Goal: Task Accomplishment & Management: Use online tool/utility

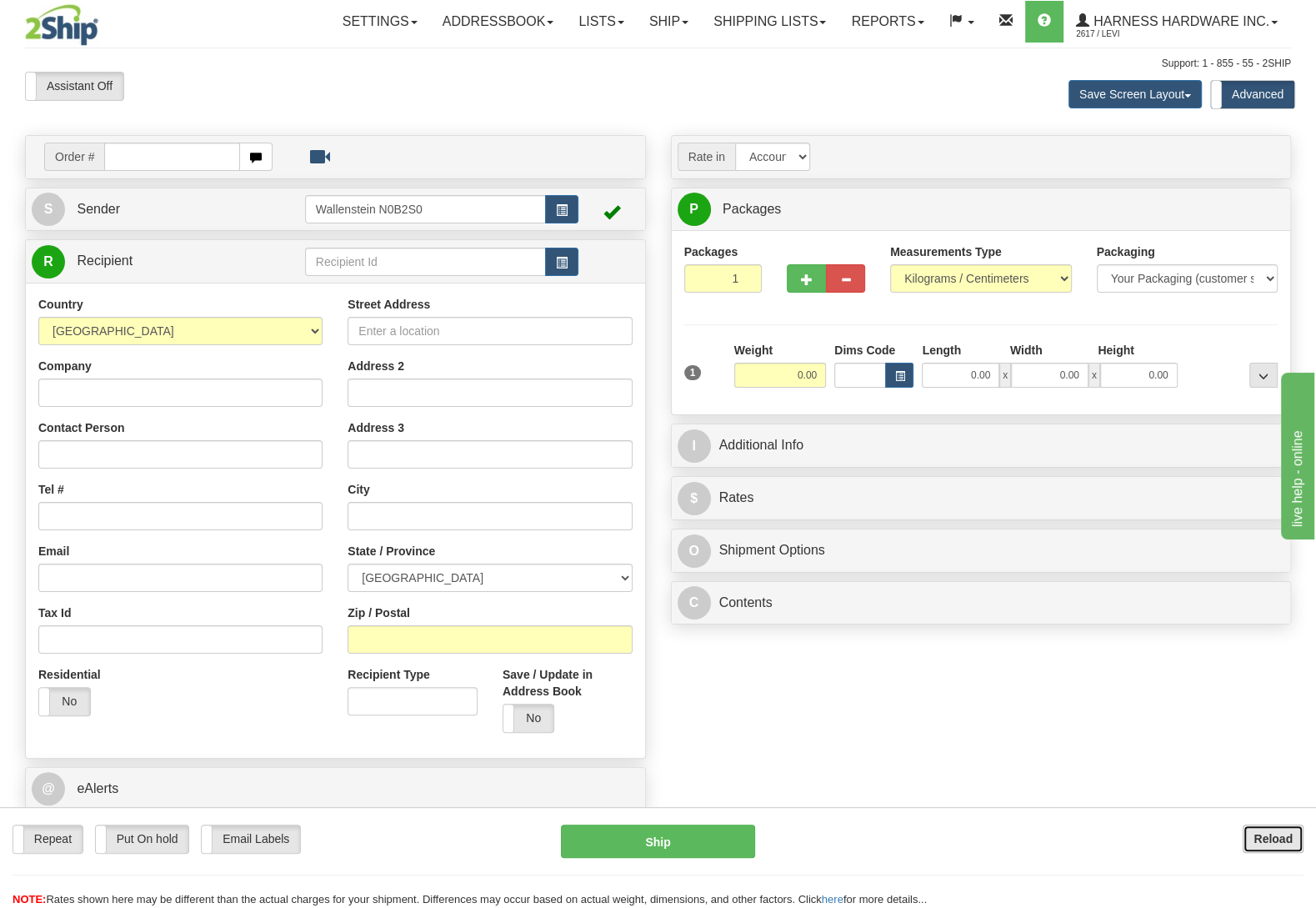
click at [1261, 843] on b "Reload" at bounding box center [1273, 838] width 40 height 13
drag, startPoint x: 0, startPoint y: 0, endPoint x: 340, endPoint y: 274, distance: 436.7
click at [340, 274] on input "text" at bounding box center [426, 261] width 241 height 28
click at [332, 283] on div "GOOW" at bounding box center [420, 289] width 223 height 18
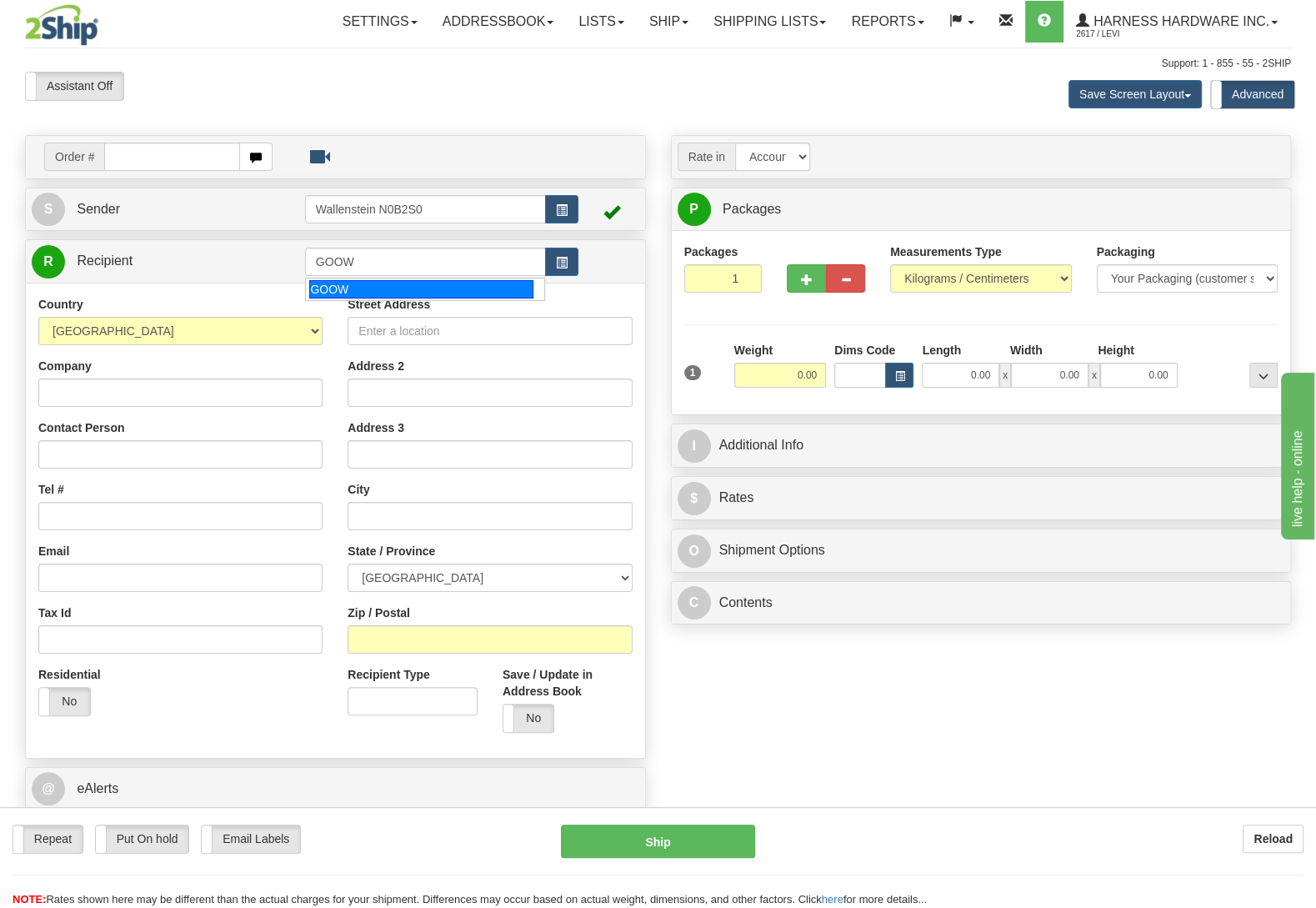
type input "GOOW"
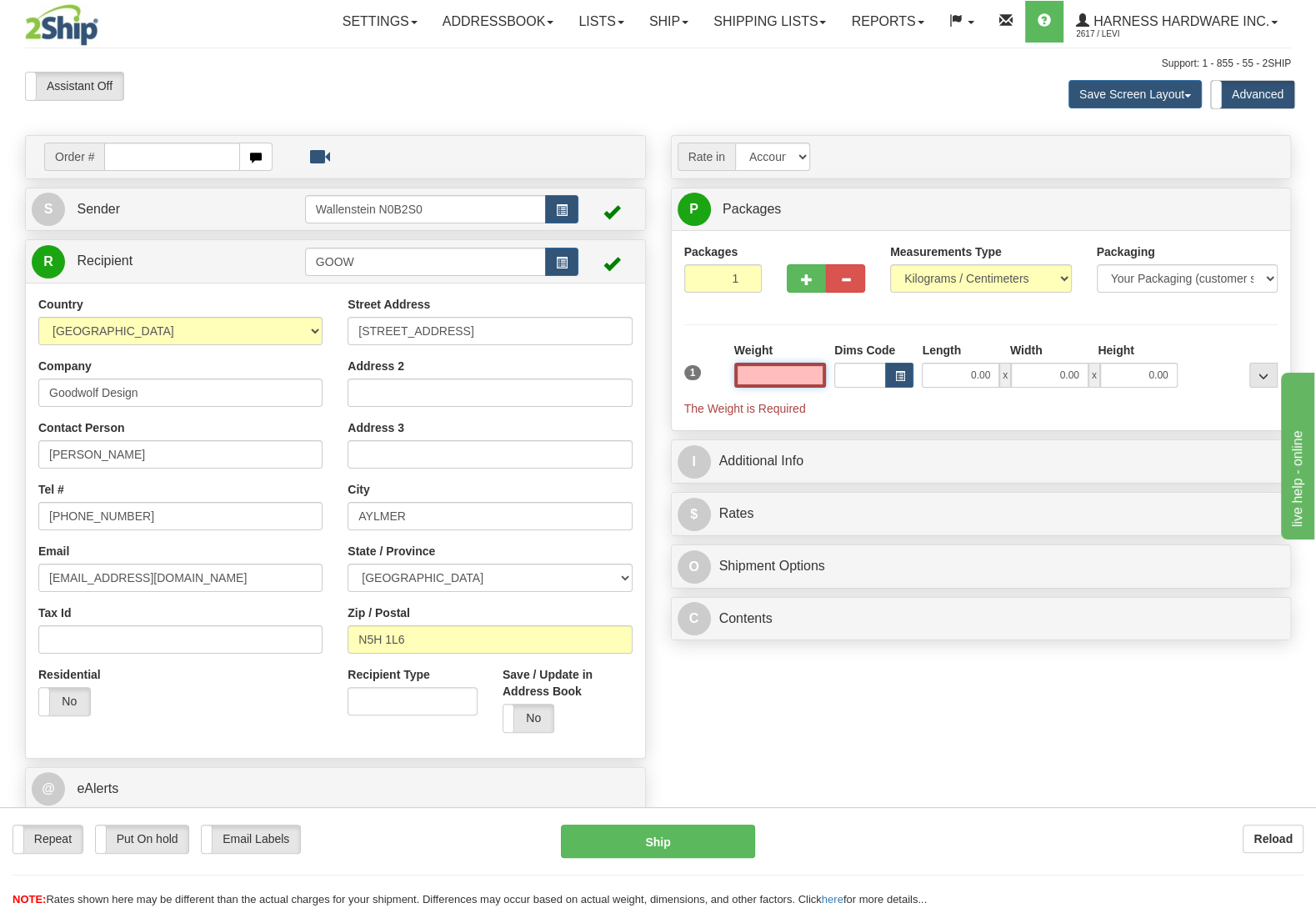
click at [781, 383] on input "text" at bounding box center [780, 375] width 91 height 25
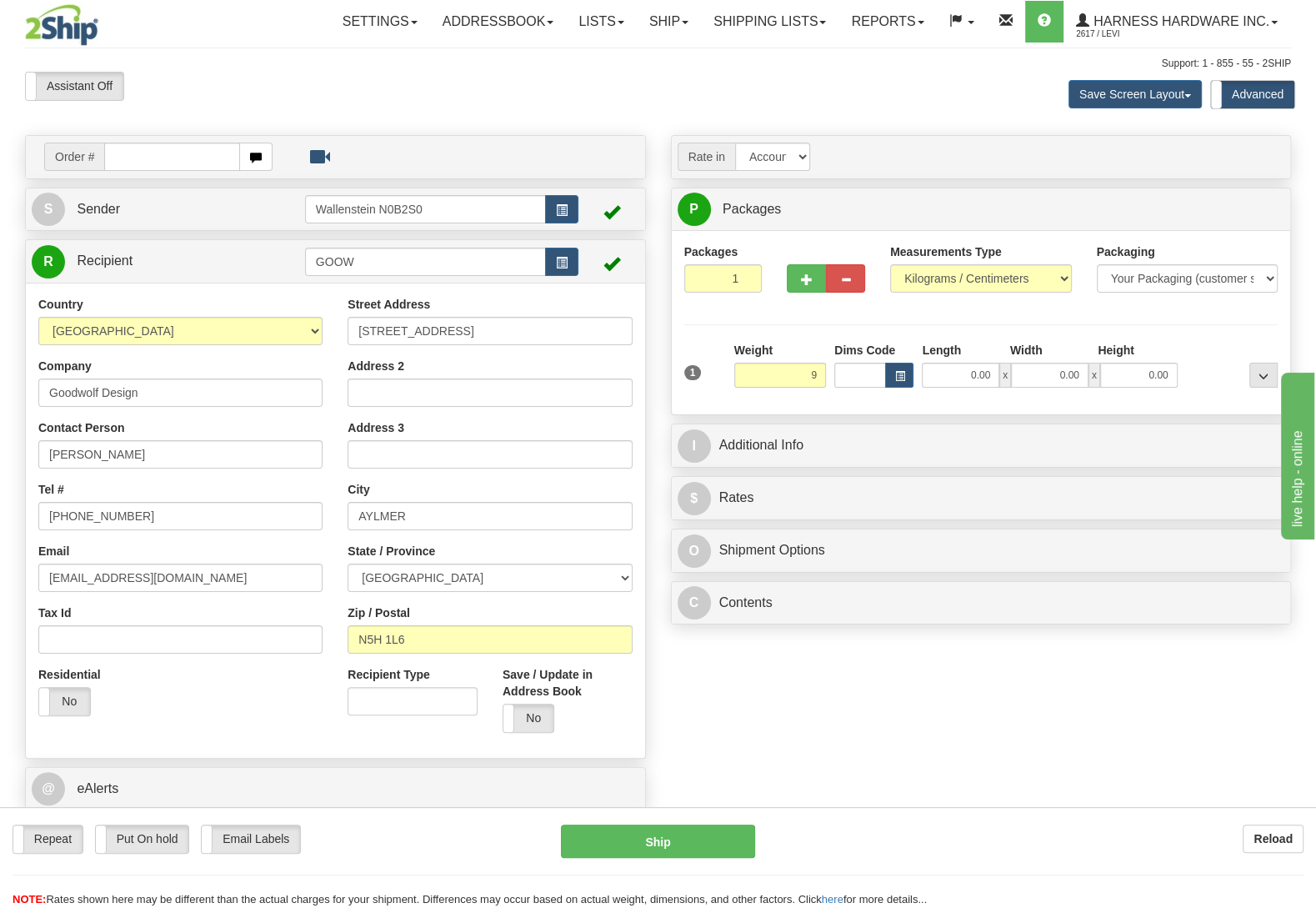
click at [1215, 354] on div at bounding box center [1232, 364] width 100 height 46
type input "9.00"
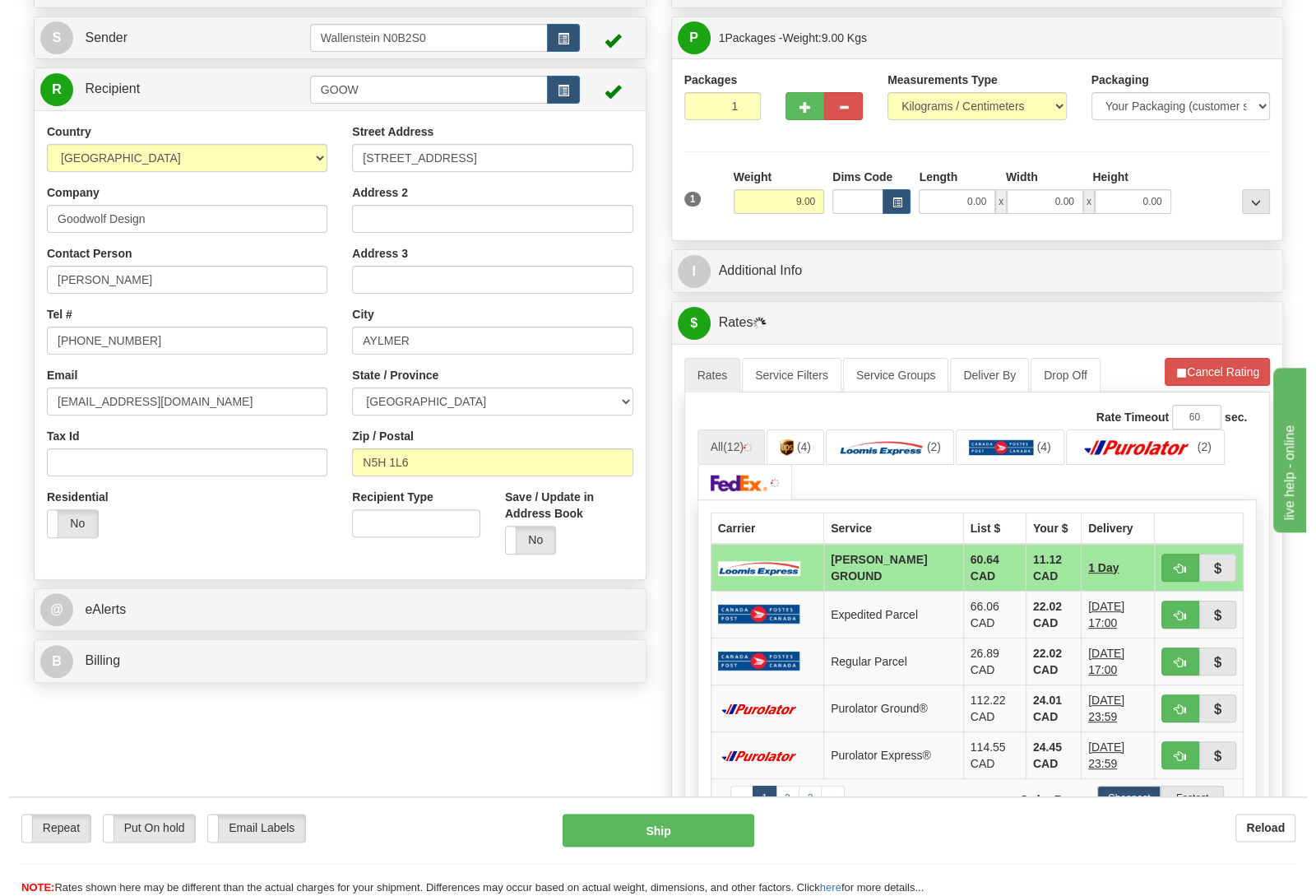
scroll to position [259, 0]
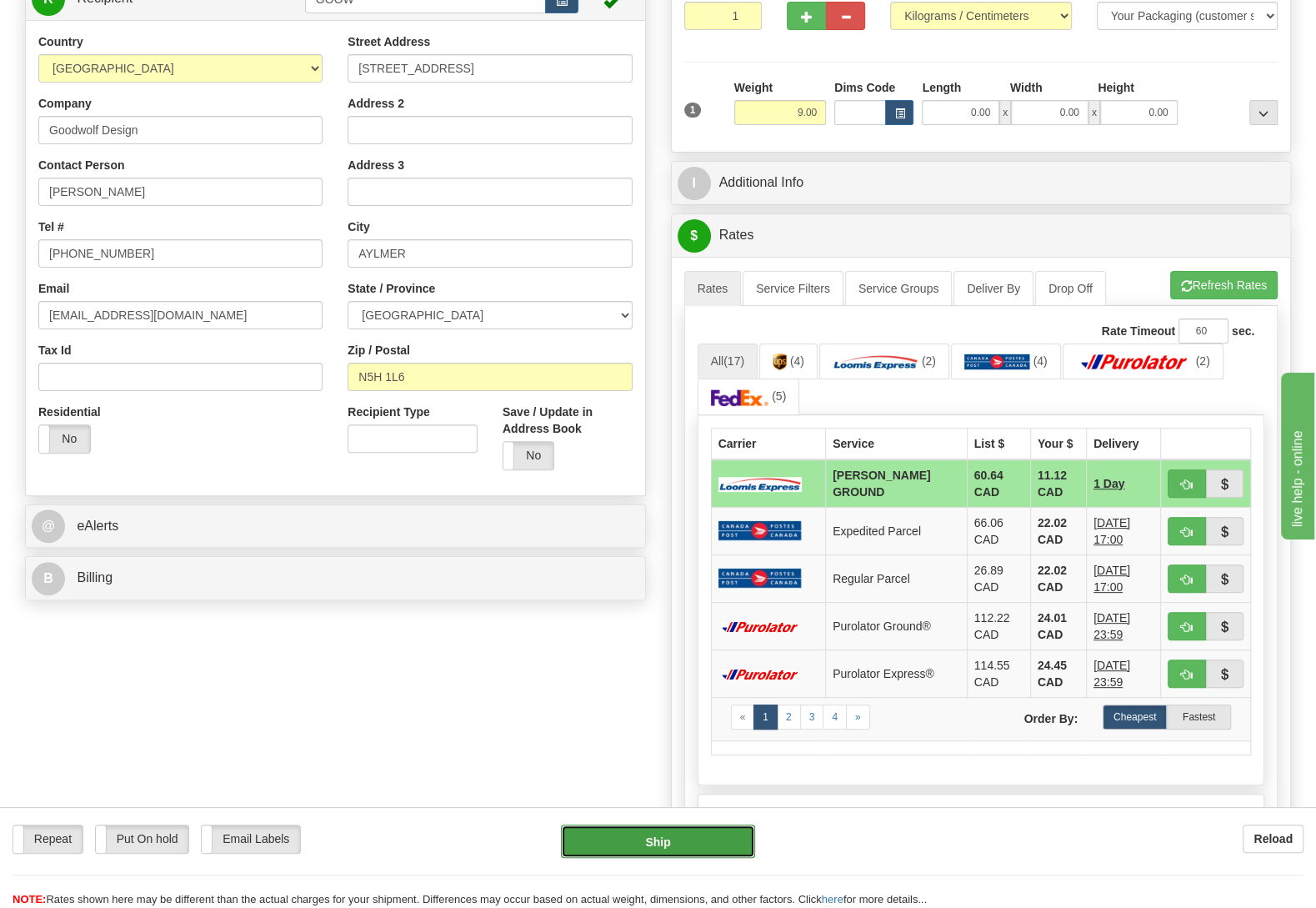
click at [687, 838] on button "Ship" at bounding box center [657, 841] width 194 height 33
type input "DD"
